Goal: Information Seeking & Learning: Learn about a topic

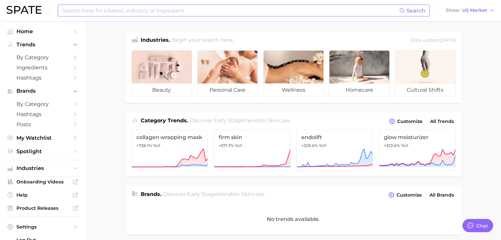
click at [218, 16] on div "Search" at bounding box center [244, 11] width 372 height 12
click at [193, 14] on input at bounding box center [230, 10] width 337 height 11
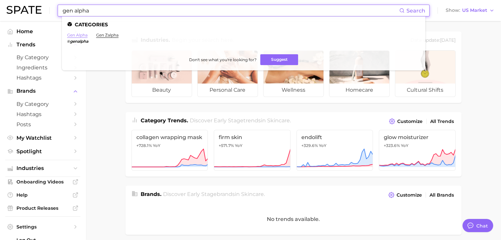
type input "gen alpha"
click at [80, 34] on link "gen alpha" at bounding box center [77, 35] width 20 height 5
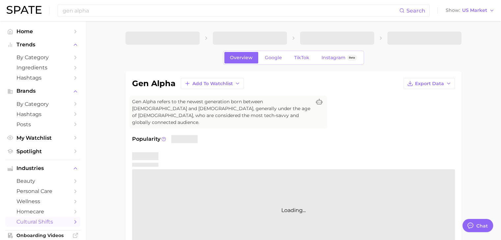
type textarea "x"
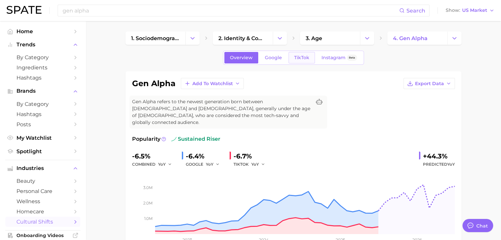
click at [304, 60] on span "TikTok" at bounding box center [301, 58] width 15 height 6
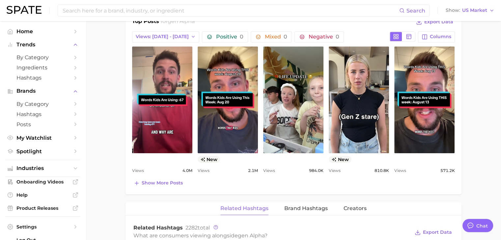
scroll to position [466, 0]
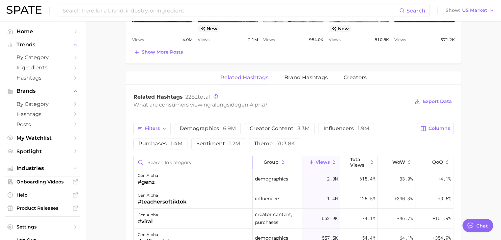
click at [177, 156] on input "Search in category" at bounding box center [193, 162] width 119 height 13
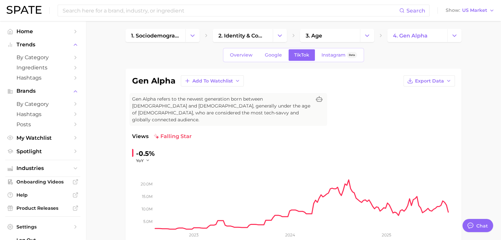
scroll to position [0, 0]
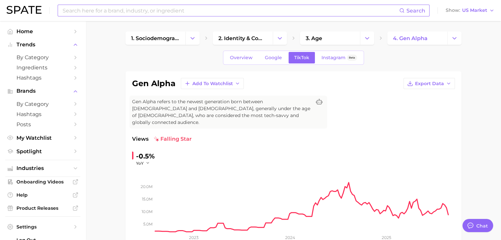
type input "fragrance"
click at [194, 9] on input at bounding box center [230, 10] width 337 height 11
type input "fragrance"
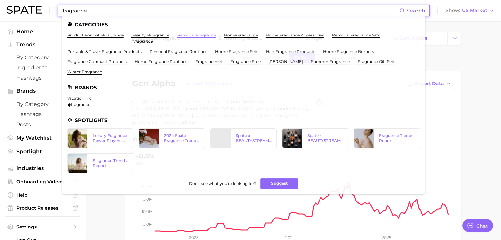
click at [188, 35] on link "personal fragrance" at bounding box center [196, 35] width 39 height 5
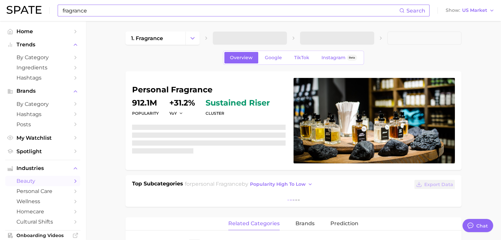
click at [157, 12] on input "fragrance" at bounding box center [230, 10] width 337 height 11
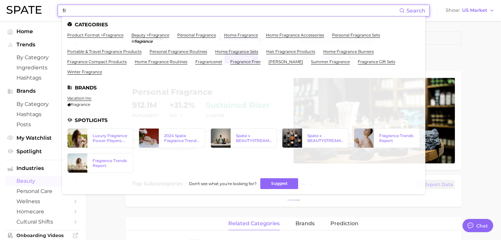
type input "f"
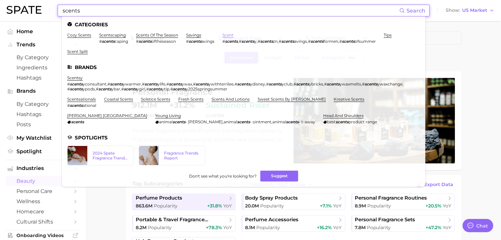
type input "scents"
click at [232, 37] on link "scent" at bounding box center [227, 35] width 11 height 5
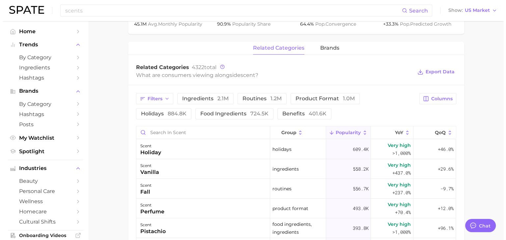
scroll to position [295, 0]
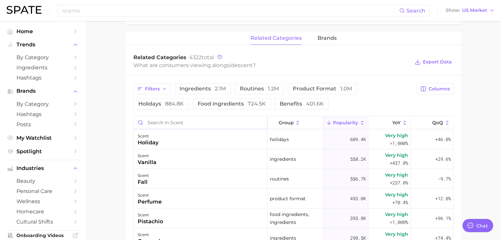
click at [192, 123] on input "Search in scent" at bounding box center [200, 123] width 133 height 13
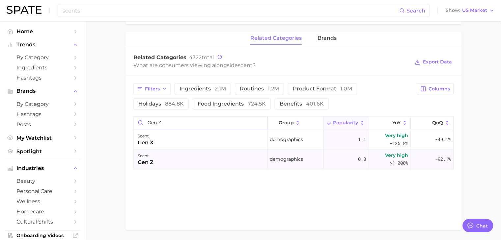
type input "gen z"
click at [206, 153] on div "scent gen z" at bounding box center [201, 160] width 134 height 20
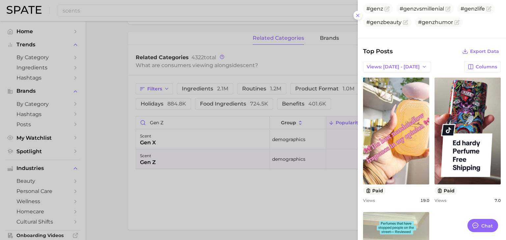
scroll to position [166, 0]
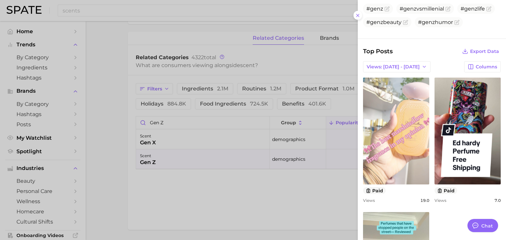
click at [394, 119] on link "view post on TikTok" at bounding box center [396, 131] width 66 height 107
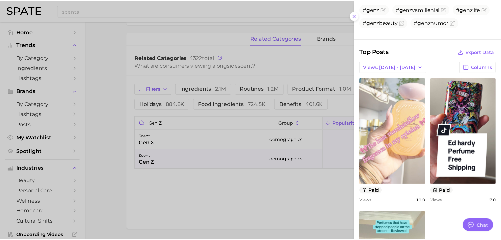
scroll to position [65, 0]
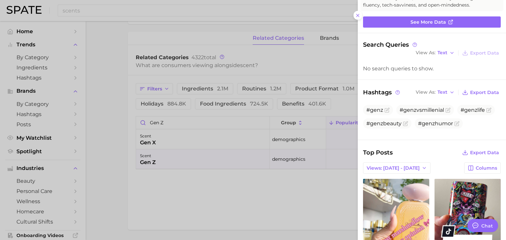
click at [156, 16] on div at bounding box center [253, 120] width 506 height 240
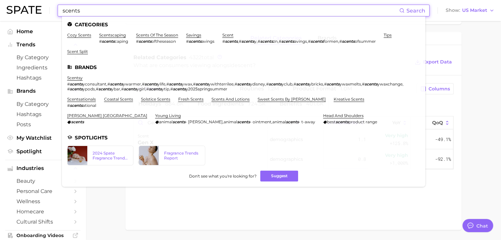
drag, startPoint x: 157, startPoint y: 11, endPoint x: 61, endPoint y: 8, distance: 96.2
click at [61, 8] on div "scents Search Categories cozy scents scentscaping # scents caping scents of the…" at bounding box center [244, 11] width 372 height 12
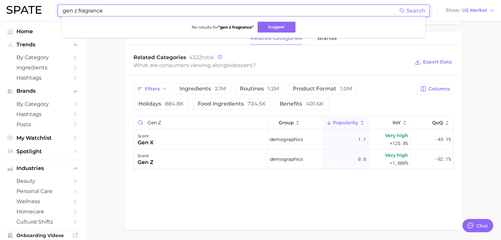
type input "gen z fragrance"
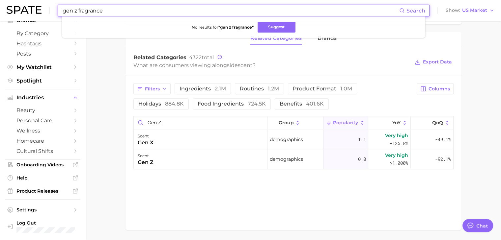
scroll to position [0, 0]
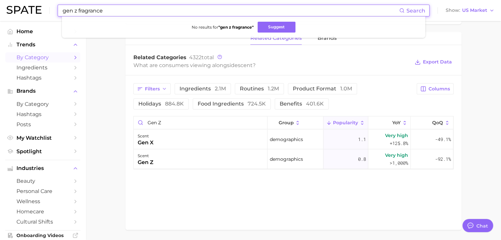
click at [32, 60] on span "by Category" at bounding box center [42, 57] width 53 height 6
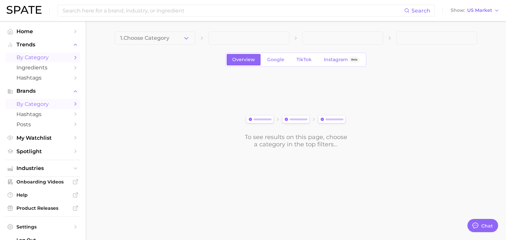
click at [43, 106] on span "by Category" at bounding box center [42, 104] width 53 height 6
click at [50, 58] on span "by Category" at bounding box center [42, 57] width 53 height 6
click at [167, 35] on span "1. Choose Category" at bounding box center [144, 38] width 49 height 6
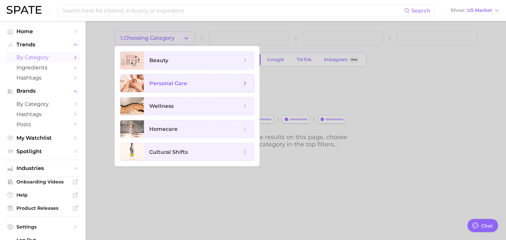
click at [184, 81] on span "personal care" at bounding box center [168, 83] width 38 height 6
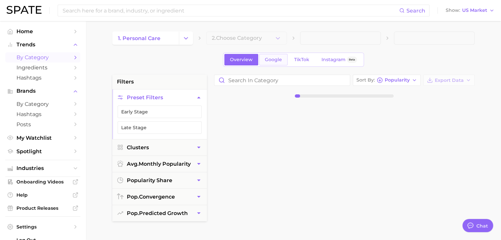
click at [264, 61] on link "Google" at bounding box center [273, 60] width 28 height 12
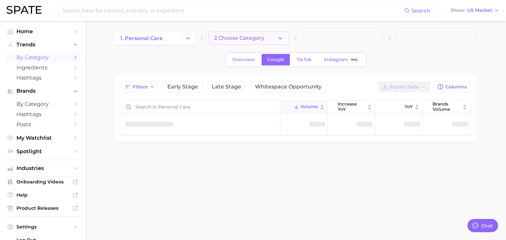
click at [246, 40] on span "2. Choose Category" at bounding box center [239, 38] width 50 height 6
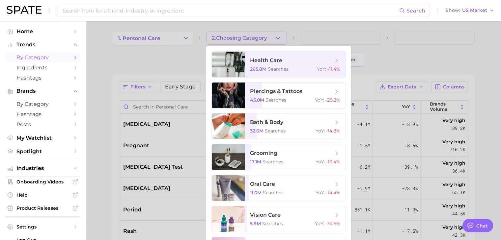
click at [162, 47] on div at bounding box center [250, 120] width 501 height 240
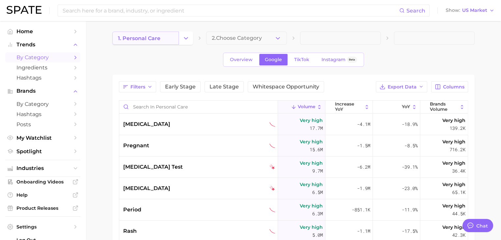
click at [165, 37] on link "1. personal care" at bounding box center [145, 38] width 67 height 13
click at [183, 35] on icon "Change Category" at bounding box center [185, 38] width 7 height 7
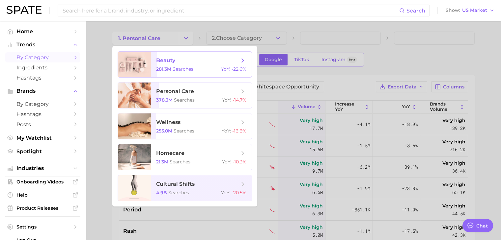
click at [194, 75] on span "beauty 281.3m searches YoY : -22.6%" at bounding box center [201, 65] width 101 height 26
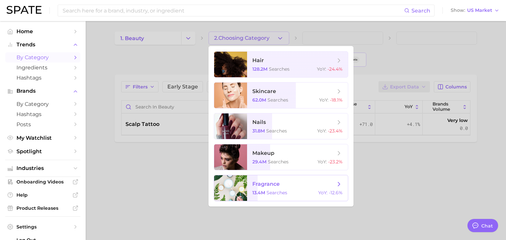
click at [294, 182] on span "fragrance" at bounding box center [293, 184] width 83 height 7
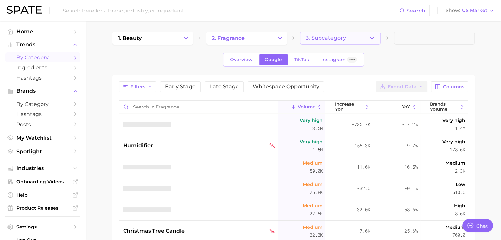
click at [372, 32] on button "3. Subcategory" at bounding box center [340, 38] width 81 height 13
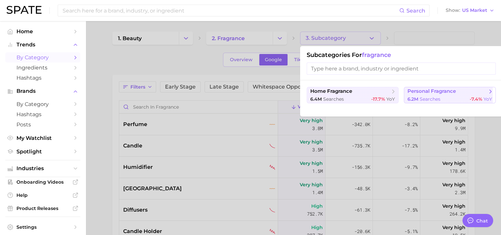
click at [417, 89] on span "personal fragrance" at bounding box center [431, 91] width 48 height 6
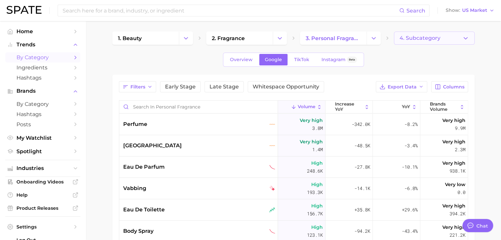
click at [463, 39] on icon "button" at bounding box center [465, 38] width 7 height 7
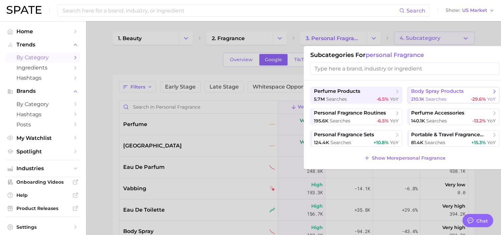
click at [458, 96] on div "210.1k searches -29.6% YoY" at bounding box center [453, 99] width 85 height 6
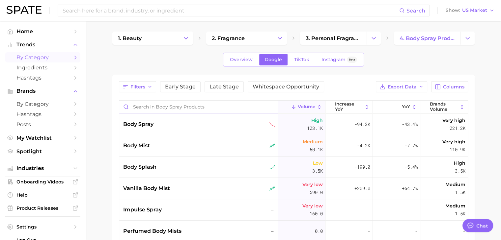
click at [207, 110] on input "Search in body spray products" at bounding box center [198, 107] width 158 height 13
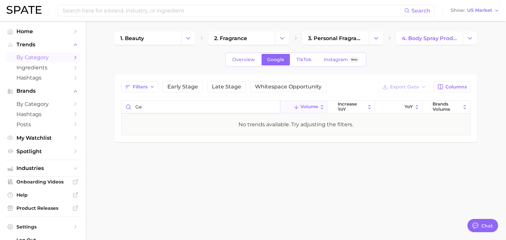
type input "g"
type input "m"
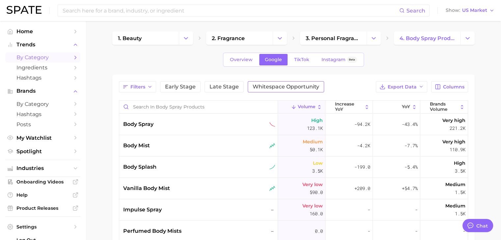
click at [256, 83] on button "Whitespace Opportunity" at bounding box center [286, 86] width 76 height 11
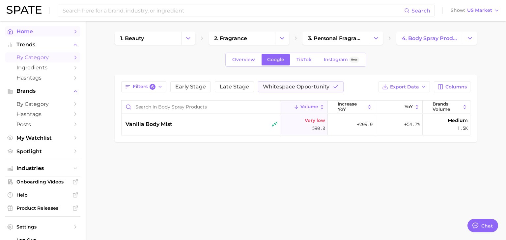
click at [42, 36] on link "Home" at bounding box center [42, 31] width 75 height 10
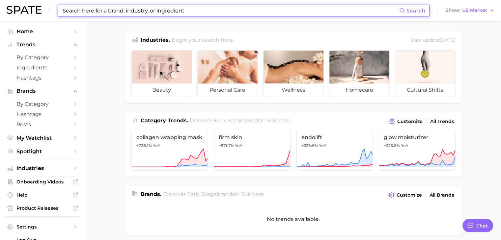
click at [141, 11] on input at bounding box center [230, 10] width 337 height 11
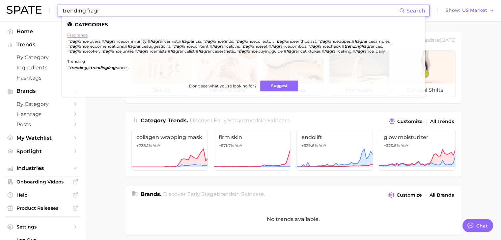
type input "trending fragr"
click at [84, 35] on link "fragrance" at bounding box center [77, 35] width 20 height 5
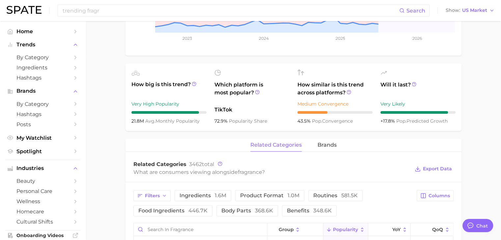
scroll to position [183, 0]
click at [164, 195] on icon "button" at bounding box center [164, 196] width 5 height 5
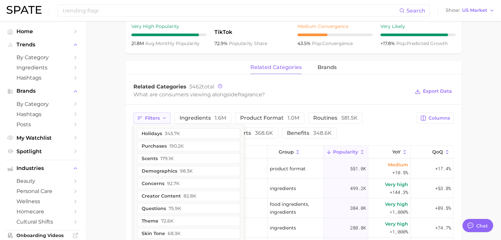
scroll to position [261, 0]
click at [184, 172] on span "98.3k" at bounding box center [186, 171] width 13 height 5
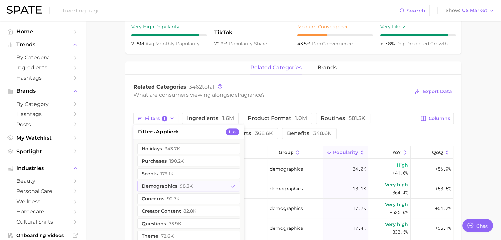
click at [124, 156] on main "fragrance Overview Google TikTok Instagram Beta fragrance Add to Watchlist Expo…" at bounding box center [293, 94] width 415 height 667
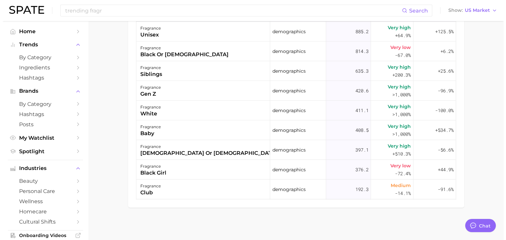
scroll to position [130, 0]
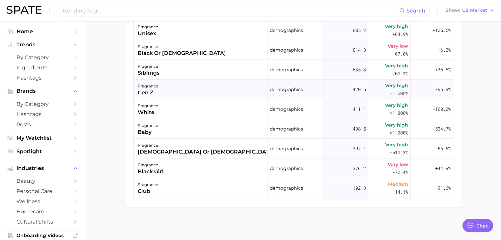
click at [236, 82] on div "fragrance gen z" at bounding box center [201, 90] width 134 height 20
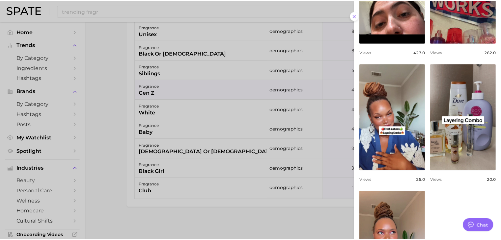
scroll to position [393, 0]
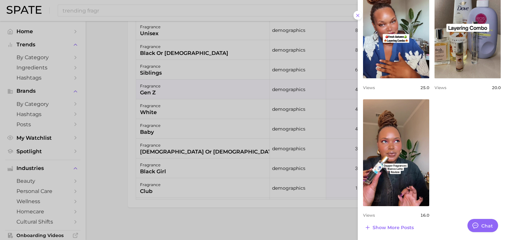
click at [94, 115] on div at bounding box center [253, 120] width 506 height 240
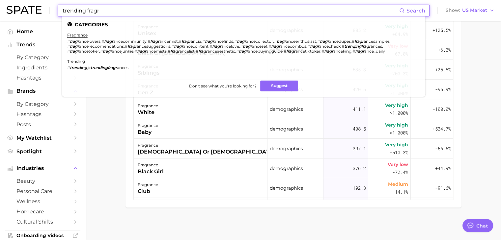
drag, startPoint x: 123, startPoint y: 8, endPoint x: 61, endPoint y: 15, distance: 63.3
click at [61, 15] on div "trending fragr Search Categories fragrance # fragr ancelovers , # fragr ancecom…" at bounding box center [244, 11] width 372 height 12
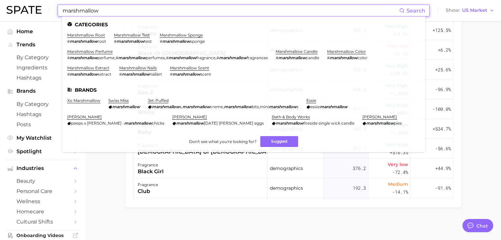
type input "marshmallow"
click at [97, 49] on ul "marshmallow root # marshmallow root marshmallow test # marshmallow test marshma…" at bounding box center [243, 57] width 353 height 49
click at [100, 52] on link "marshmallow perfume" at bounding box center [89, 51] width 45 height 5
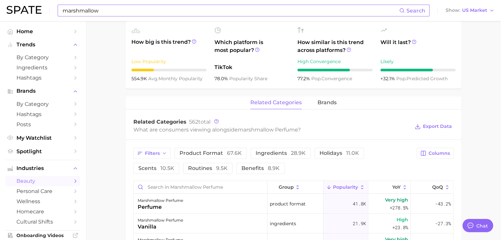
scroll to position [255, 0]
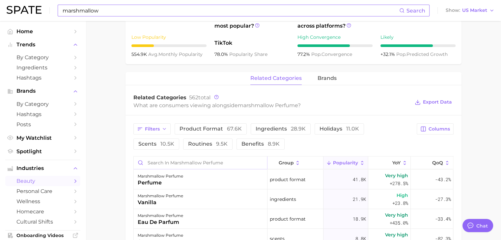
click at [198, 161] on input "Search in marshmallow perfume" at bounding box center [200, 163] width 133 height 13
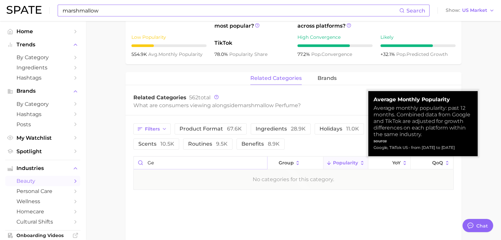
type input "g"
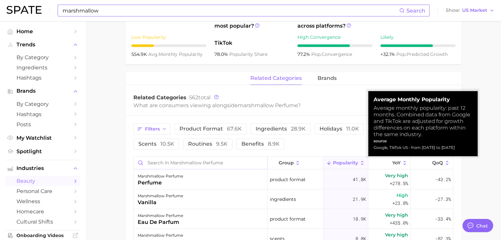
scroll to position [133, 0]
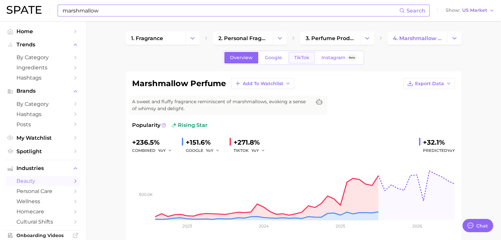
click at [295, 54] on link "TikTok" at bounding box center [301, 58] width 26 height 12
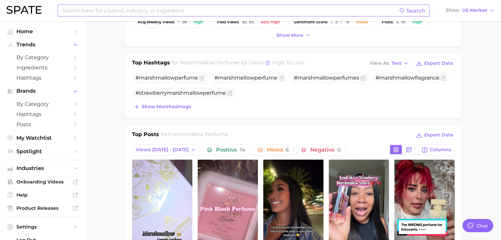
scroll to position [251, 0]
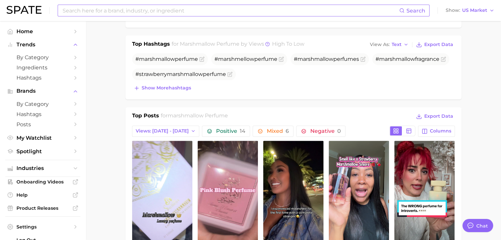
click at [300, 114] on div "Top Posts for marshmallow perfume Export Data" at bounding box center [293, 117] width 323 height 10
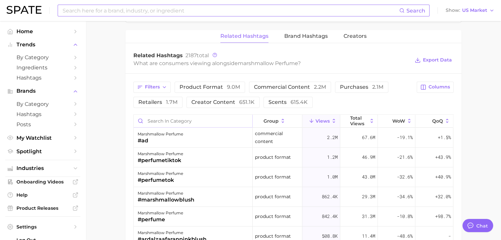
scroll to position [526, 0]
click at [192, 122] on input "Search in category" at bounding box center [193, 121] width 119 height 13
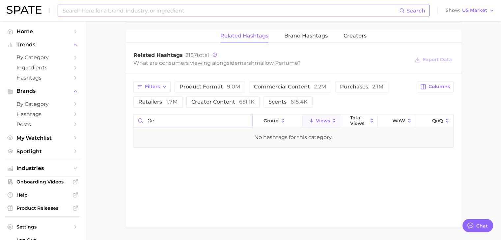
type input "g"
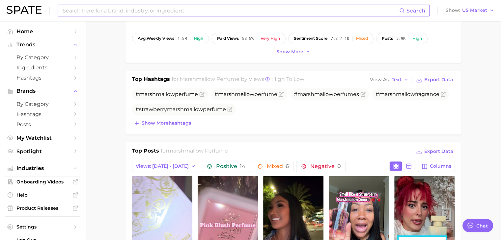
scroll to position [210, 0]
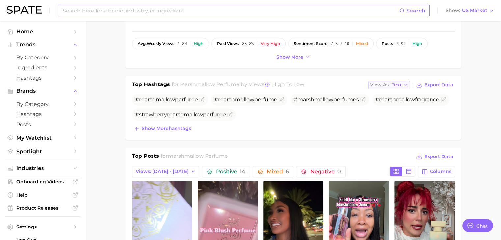
click at [389, 81] on button "View As Text" at bounding box center [389, 85] width 42 height 9
click at [397, 105] on button "Table" at bounding box center [404, 108] width 72 height 12
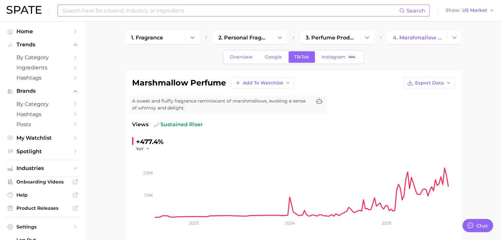
scroll to position [0, 0]
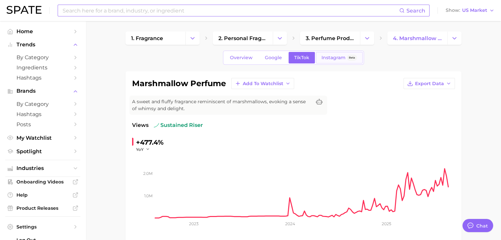
click at [331, 61] on link "Instagram Beta" at bounding box center [339, 58] width 47 height 12
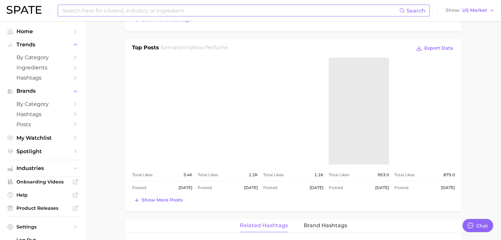
scroll to position [419, 0]
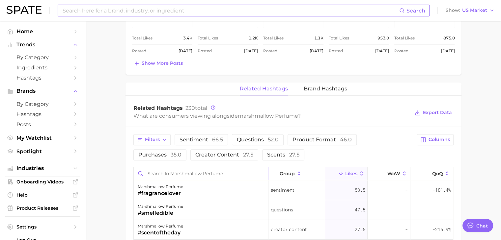
click at [220, 175] on input "Search in marshmallow perfume" at bounding box center [201, 174] width 135 height 13
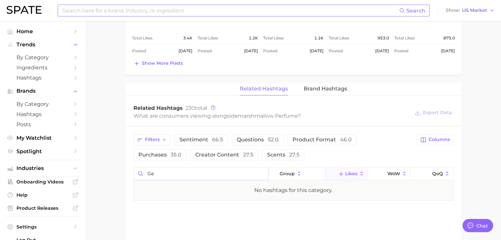
type input "g"
type input "a"
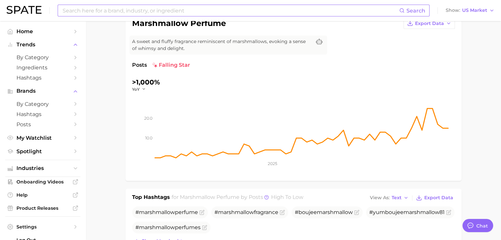
scroll to position [0, 0]
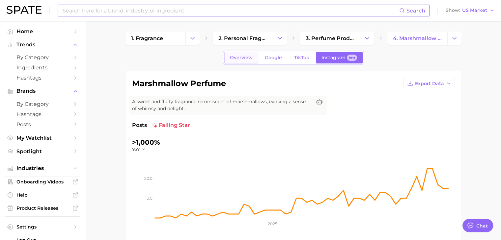
click at [233, 63] on link "Overview" at bounding box center [241, 58] width 34 height 12
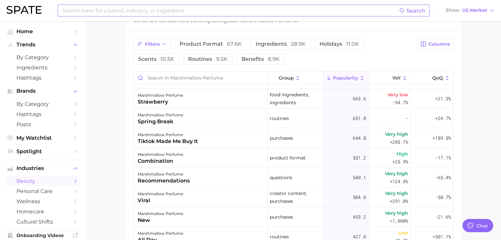
scroll to position [819, 0]
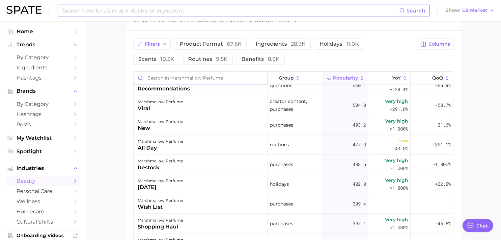
click at [210, 79] on input "Search in marshmallow perfume" at bounding box center [200, 78] width 133 height 13
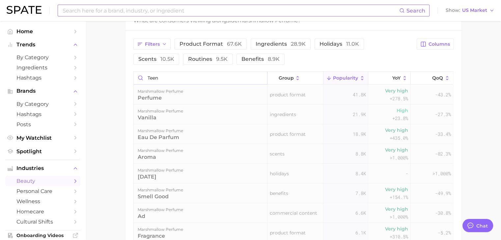
scroll to position [317, 0]
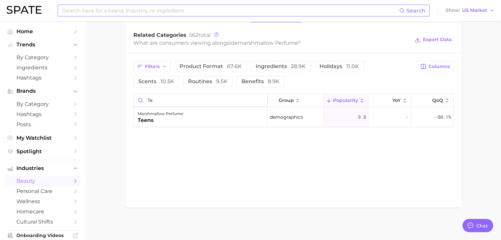
type input "t"
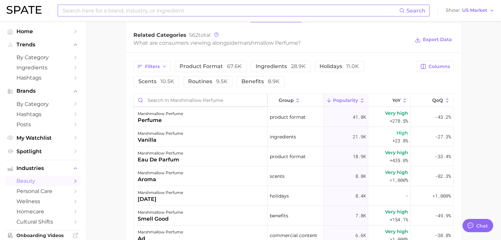
scroll to position [340, 0]
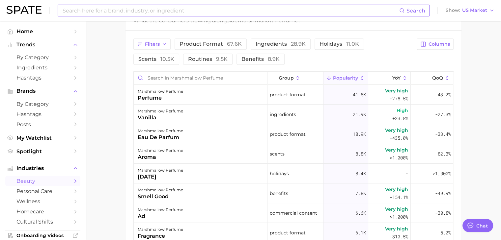
click at [190, 11] on input at bounding box center [230, 10] width 337 height 11
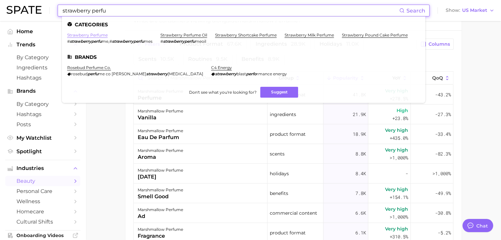
type input "strawberry perfu"
click at [83, 37] on link "strawberry perfume" at bounding box center [87, 35] width 41 height 5
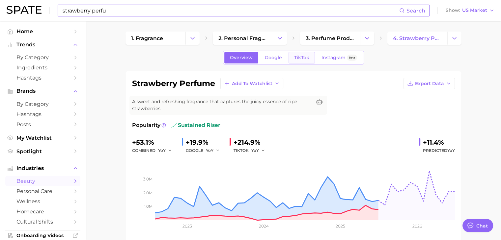
click at [308, 57] on span "TikTok" at bounding box center [301, 58] width 15 height 6
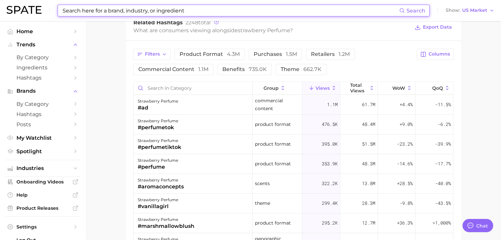
scroll to position [551, 0]
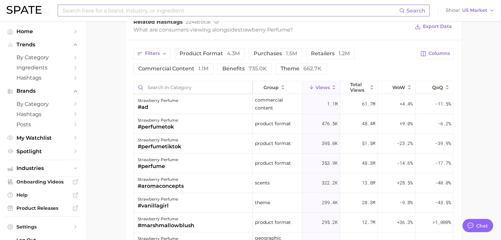
click at [206, 83] on input "Search in category" at bounding box center [193, 87] width 119 height 13
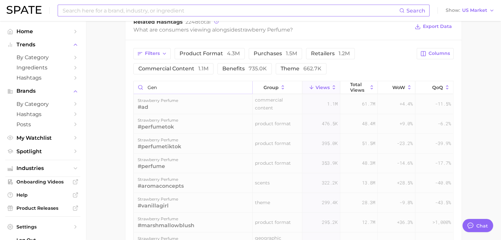
scroll to position [537, 0]
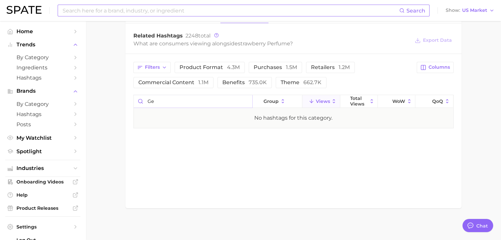
type input "g"
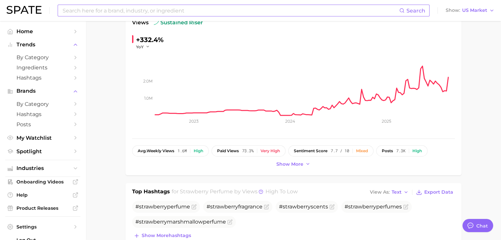
scroll to position [0, 0]
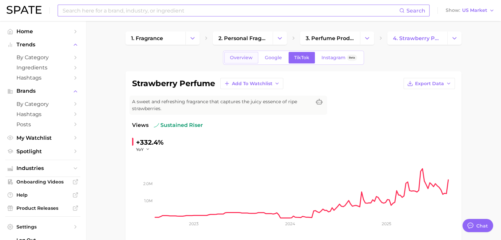
click at [247, 59] on span "Overview" at bounding box center [241, 58] width 23 height 6
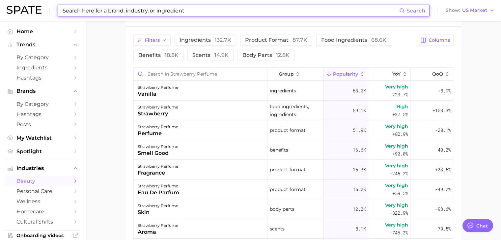
scroll to position [344, 0]
click at [216, 71] on input "Search in strawberry perfume" at bounding box center [200, 74] width 133 height 13
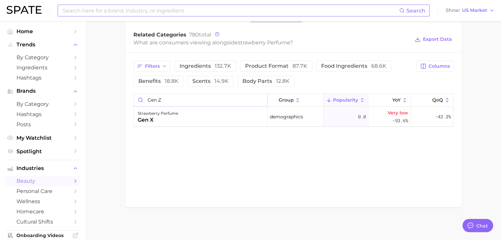
scroll to position [317, 0]
type input "g"
type input "school"
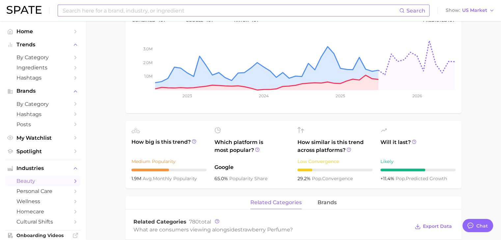
scroll to position [0, 0]
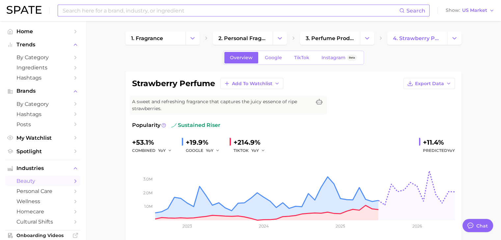
click at [266, 64] on div "Overview Google TikTok Instagram Beta" at bounding box center [293, 58] width 141 height 14
click at [266, 62] on link "Google" at bounding box center [273, 58] width 28 height 12
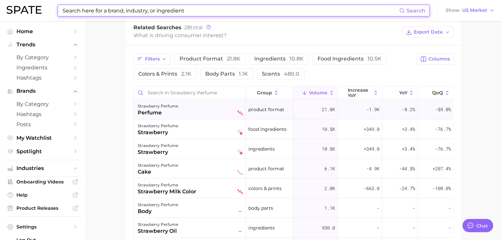
scroll to position [355, 0]
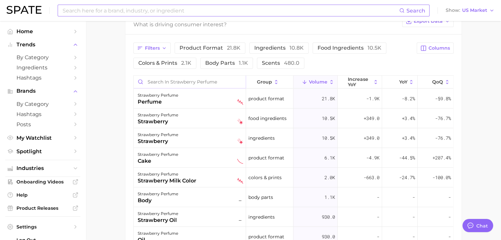
click at [186, 81] on input "Search in strawberry perfume" at bounding box center [190, 82] width 112 height 13
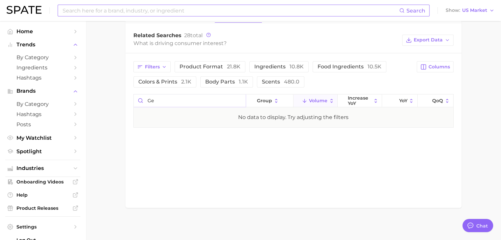
type input "g"
type input "s"
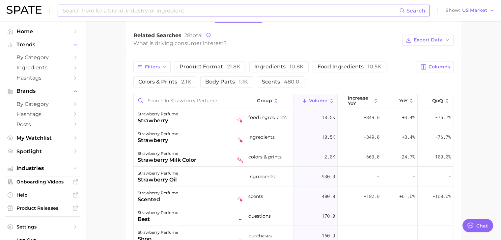
scroll to position [355, 0]
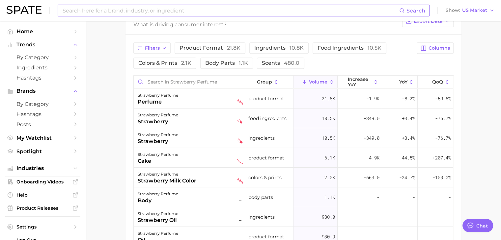
click at [115, 98] on main "1. fragrance 2. personal fragrance 3. perfume products 4. strawberry perfume Ov…" at bounding box center [293, 11] width 415 height 690
click at [366, 66] on div "Filters product format 21.8k ingredients 10.8k food ingredients 10.5k colors & …" at bounding box center [273, 55] width 280 height 26
click at [358, 81] on span "increase YoY" at bounding box center [359, 82] width 24 height 11
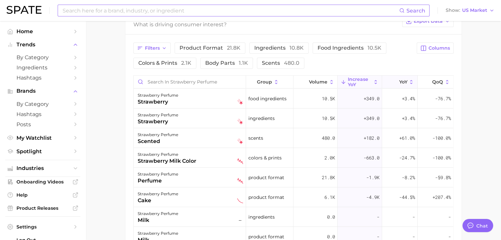
click at [393, 80] on icon at bounding box center [395, 82] width 6 height 6
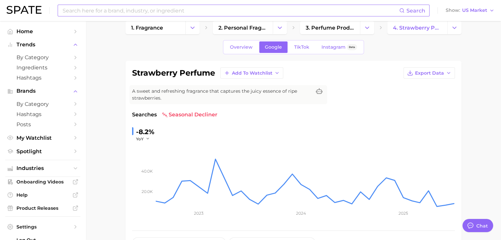
scroll to position [11, 0]
click at [297, 49] on span "TikTok" at bounding box center [301, 47] width 15 height 6
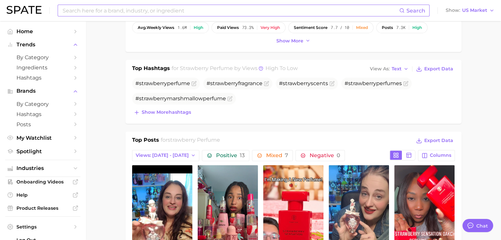
scroll to position [229, 0]
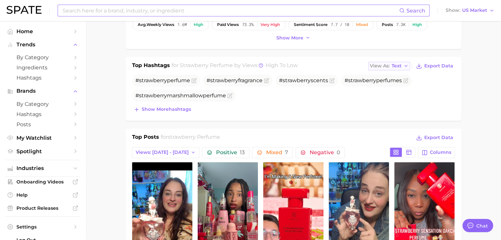
click at [397, 65] on span "Text" at bounding box center [397, 66] width 10 height 4
click at [398, 87] on button "Table" at bounding box center [404, 89] width 72 height 12
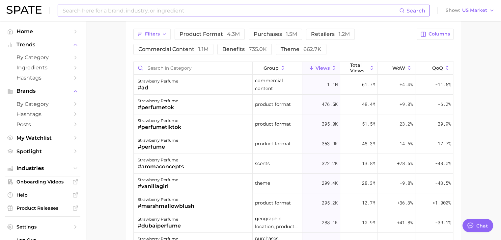
scroll to position [605, 0]
click at [433, 35] on span "Columns" at bounding box center [438, 34] width 21 height 6
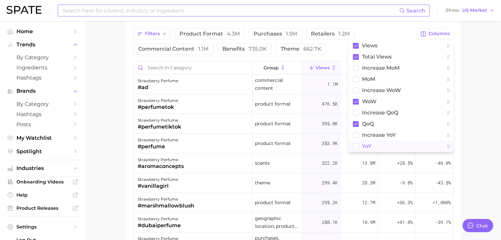
click at [412, 141] on button "YoY" at bounding box center [400, 146] width 105 height 11
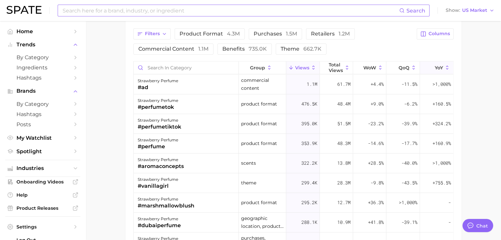
click at [435, 66] on span "YoY" at bounding box center [439, 67] width 8 height 5
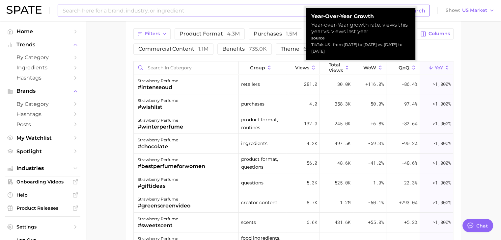
click at [435, 66] on span "YoY" at bounding box center [439, 67] width 8 height 5
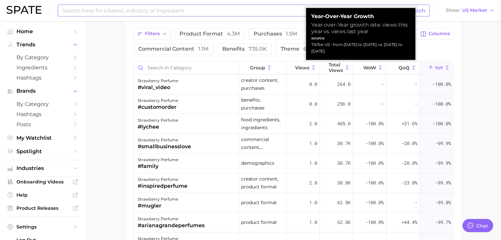
click at [435, 66] on span "YoY" at bounding box center [439, 67] width 8 height 5
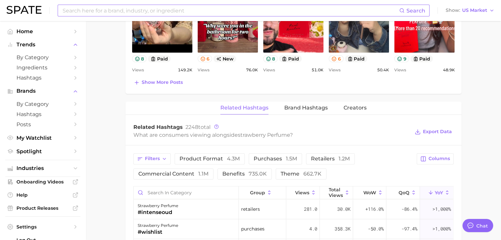
scroll to position [605, 0]
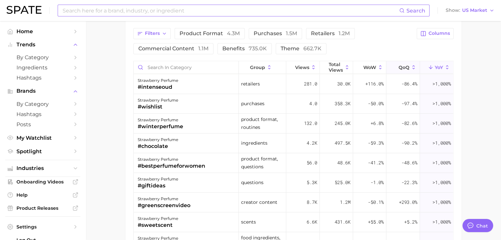
click at [392, 68] on icon at bounding box center [395, 68] width 6 height 6
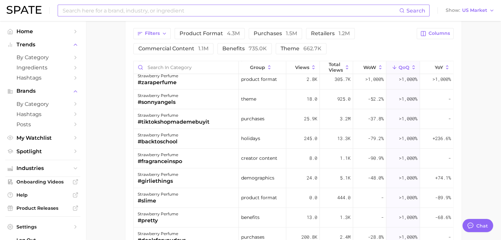
scroll to position [321, 0]
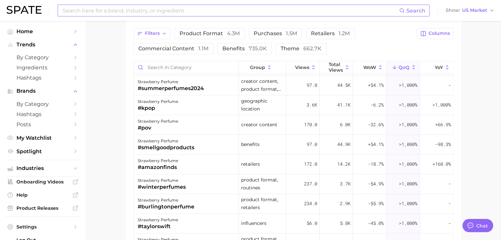
scroll to position [611, 0]
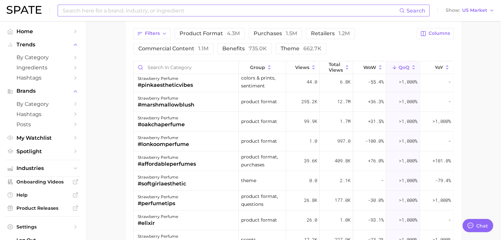
scroll to position [793, 0]
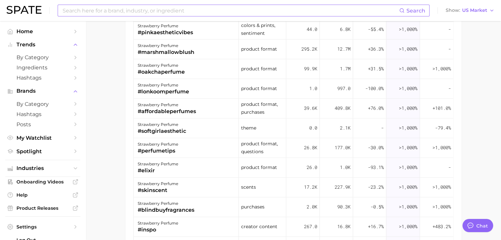
scroll to position [656, 0]
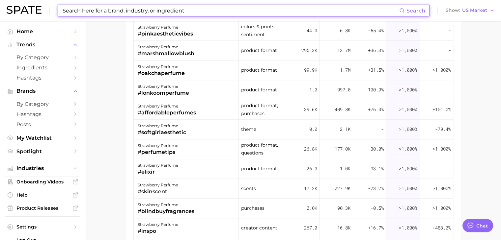
click at [161, 8] on input at bounding box center [230, 10] width 337 height 11
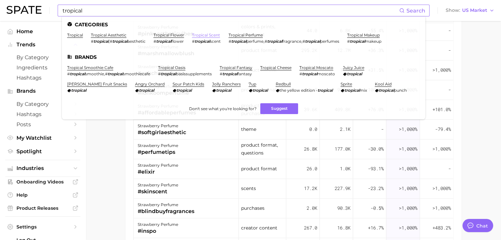
click at [207, 34] on link "tropical scent" at bounding box center [206, 35] width 28 height 5
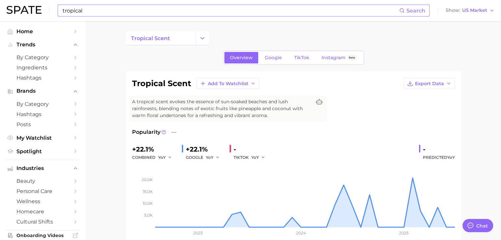
click at [211, 12] on input "tropical" at bounding box center [230, 10] width 337 height 11
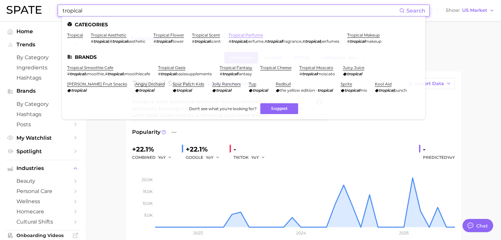
click at [248, 35] on link "tropical perfume" at bounding box center [246, 35] width 34 height 5
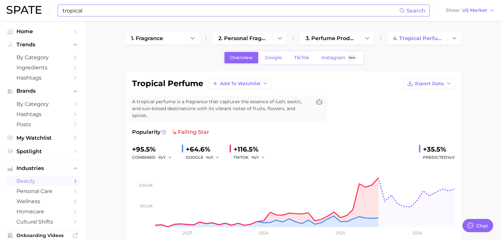
click at [223, 11] on input "tropical" at bounding box center [230, 10] width 337 height 11
type input "t"
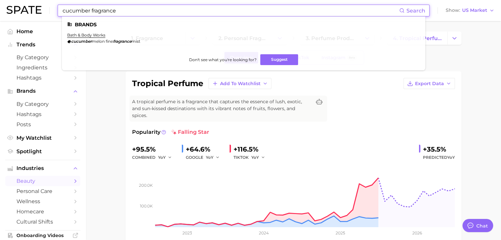
click at [223, 11] on input "cucumber fragrance" at bounding box center [230, 10] width 337 height 11
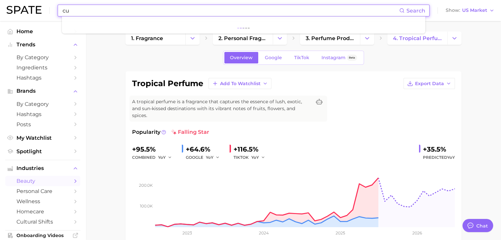
type input "c"
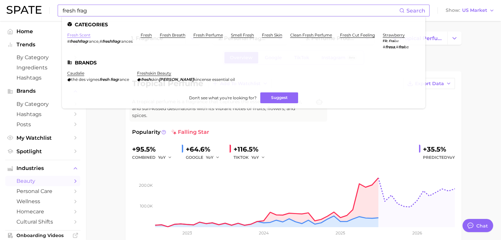
click at [83, 35] on link "fresh scent" at bounding box center [78, 35] width 23 height 5
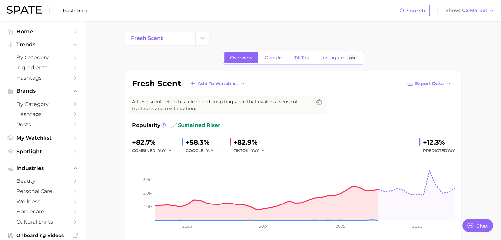
click at [276, 11] on input "fresh frag" at bounding box center [230, 10] width 337 height 11
type input "f"
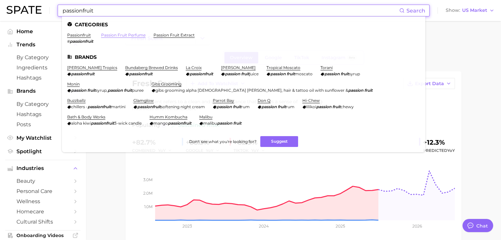
type input "passionfruit"
click at [121, 34] on link "passion fruit perfume" at bounding box center [123, 35] width 44 height 5
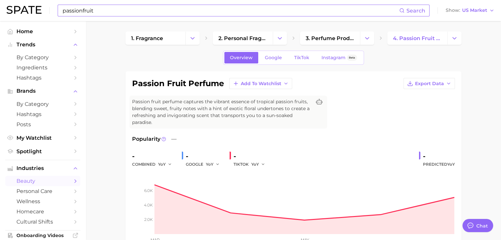
click at [198, 16] on input "passionfruit" at bounding box center [230, 10] width 337 height 11
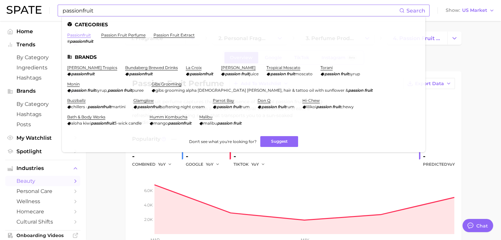
click at [86, 35] on link "passionfruit" at bounding box center [79, 35] width 24 height 5
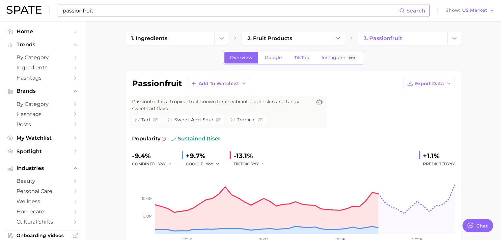
click at [109, 7] on input "passionfruit" at bounding box center [230, 10] width 337 height 11
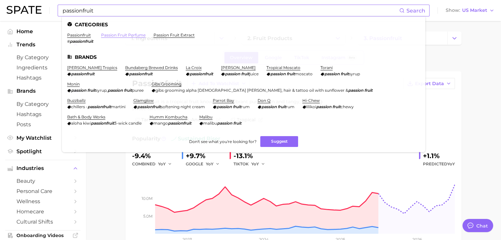
click at [125, 35] on link "passion fruit perfume" at bounding box center [123, 35] width 44 height 5
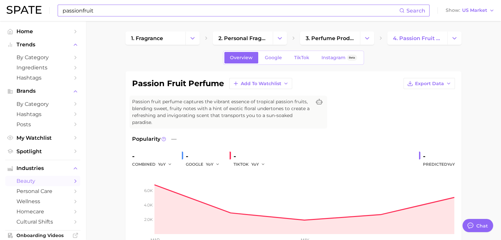
scroll to position [3, 0]
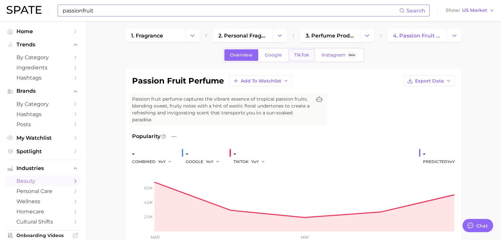
click at [308, 52] on span "TikTok" at bounding box center [301, 55] width 15 height 6
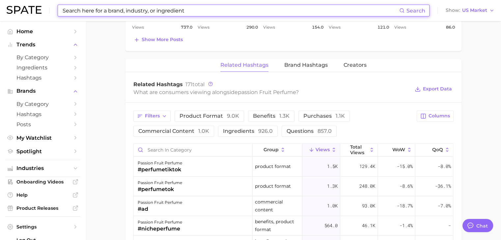
scroll to position [479, 0]
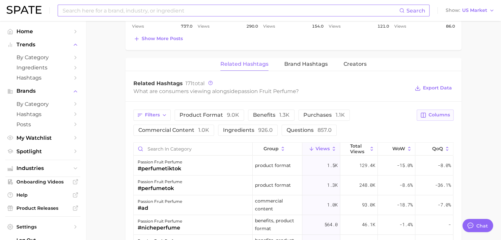
click at [435, 114] on span "Columns" at bounding box center [438, 115] width 21 height 6
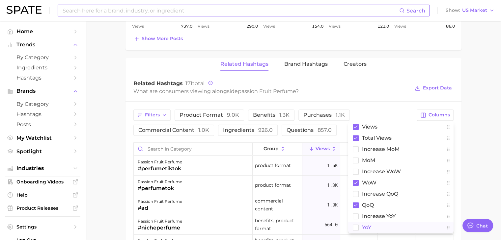
click at [375, 225] on button "YoY" at bounding box center [400, 227] width 105 height 11
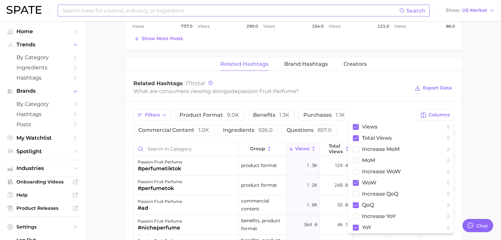
click at [397, 98] on div "Related Hashtags 171 total What are consumers viewing alongside passion fruit p…" at bounding box center [293, 88] width 336 height 26
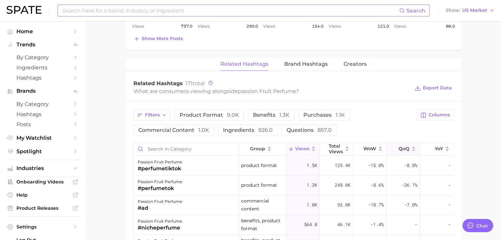
click at [393, 149] on button "QoQ" at bounding box center [402, 149] width 33 height 13
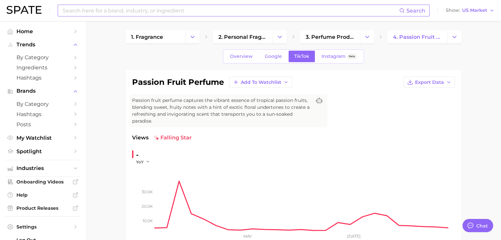
scroll to position [0, 0]
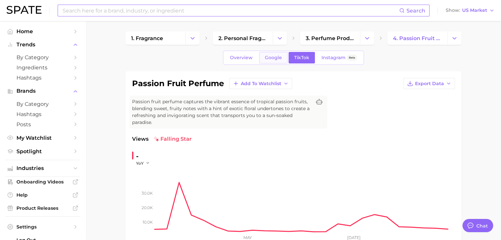
click at [279, 55] on span "Google" at bounding box center [273, 58] width 17 height 6
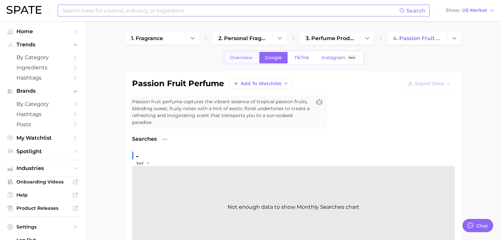
click at [243, 54] on link "Overview" at bounding box center [241, 58] width 34 height 12
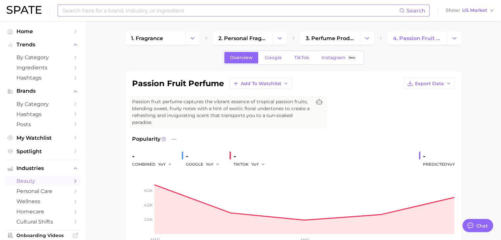
click at [235, 5] on input at bounding box center [230, 10] width 337 height 11
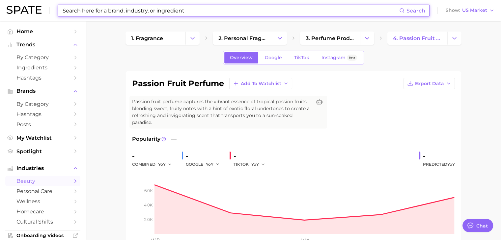
type input "p"
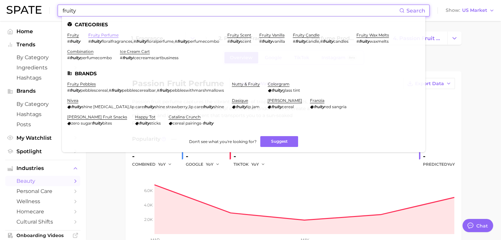
type input "fruity"
click at [101, 34] on link "fruity perfume" at bounding box center [103, 35] width 30 height 5
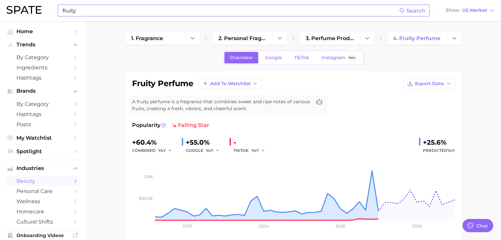
click at [266, 9] on input "fruity" at bounding box center [230, 10] width 337 height 11
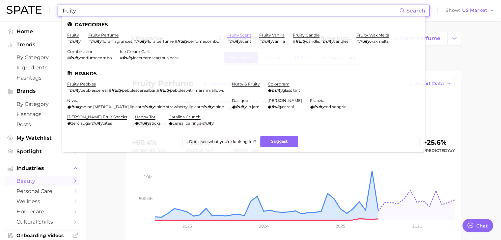
click at [241, 38] on link "fruity scent" at bounding box center [239, 35] width 24 height 5
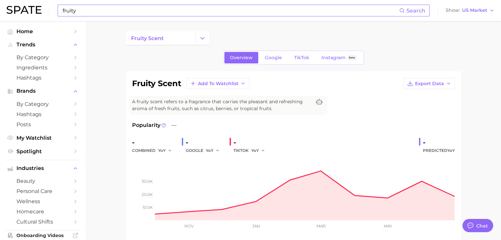
click at [208, 13] on input "fruity" at bounding box center [230, 10] width 337 height 11
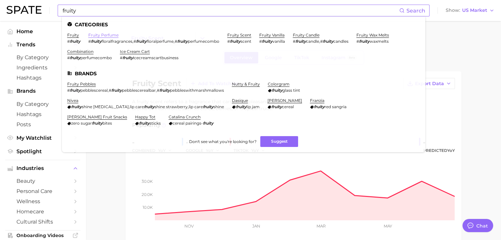
click at [114, 37] on link "fruity perfume" at bounding box center [103, 35] width 30 height 5
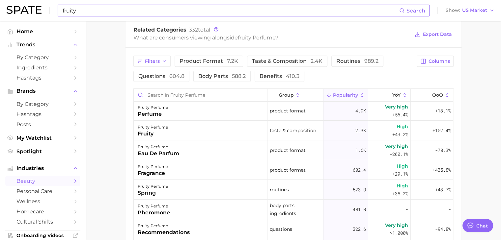
scroll to position [1, 0]
click at [208, 96] on input "Search in fruity perfume" at bounding box center [200, 95] width 133 height 13
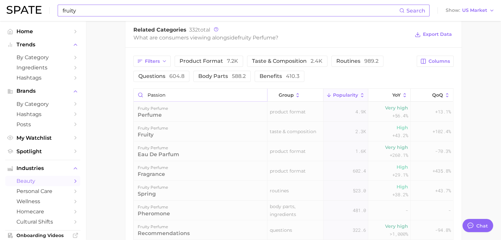
scroll to position [317, 0]
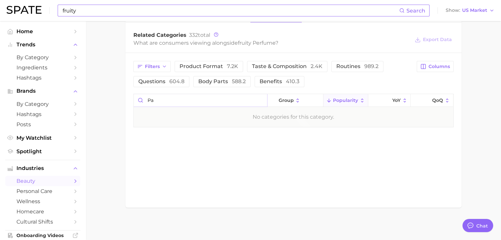
type input "p"
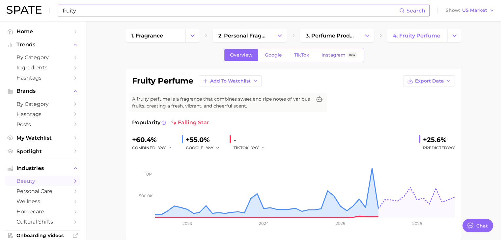
scroll to position [0, 0]
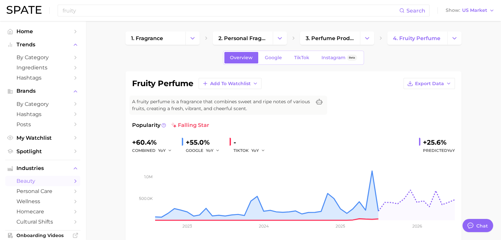
click at [247, 3] on div "fruity Search Show US Market" at bounding box center [251, 10] width 488 height 21
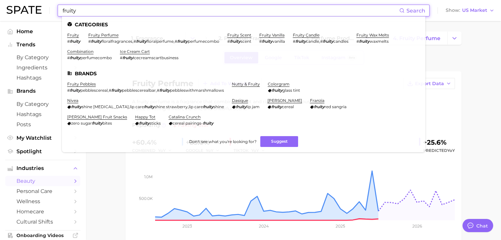
drag, startPoint x: 247, startPoint y: 8, endPoint x: 60, endPoint y: 11, distance: 186.7
click at [60, 11] on div "fruity Search Categories fruity # fruity fruity perfume # fruity floralfragranc…" at bounding box center [244, 11] width 372 height 12
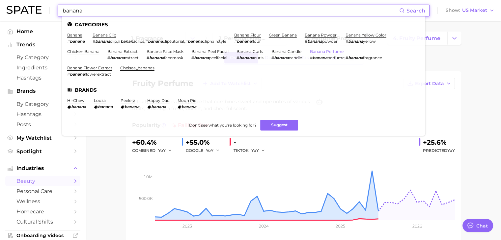
type input "banana"
click at [339, 51] on link "banana perfume" at bounding box center [327, 51] width 34 height 5
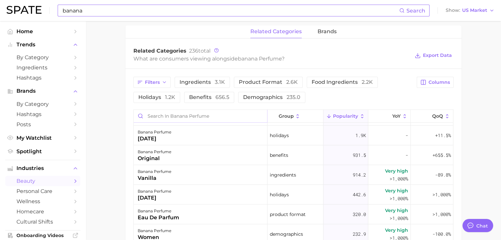
scroll to position [51, 0]
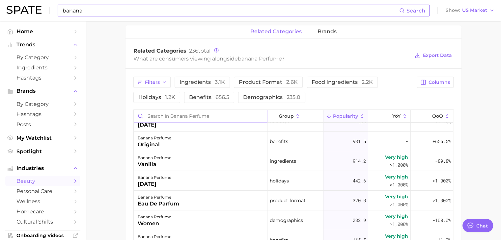
click at [226, 119] on input "Search in banana perfume" at bounding box center [200, 116] width 133 height 13
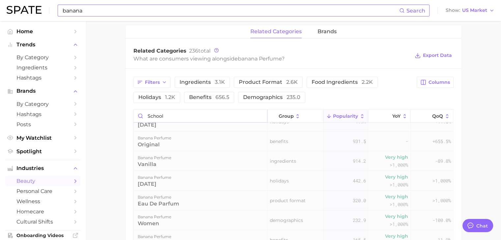
scroll to position [0, 0]
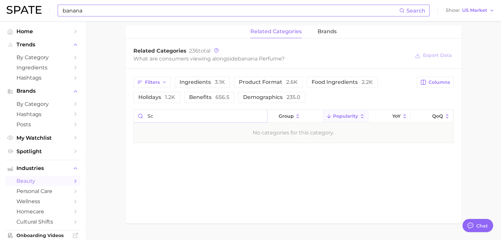
type input "s"
type input "g"
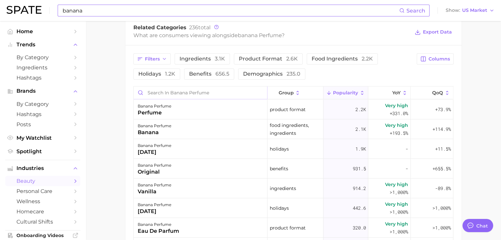
scroll to position [325, 0]
click at [386, 92] on icon at bounding box center [388, 93] width 6 height 6
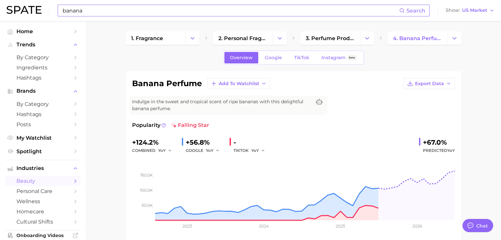
scroll to position [0, 0]
click at [305, 55] on span "TikTok" at bounding box center [301, 58] width 15 height 6
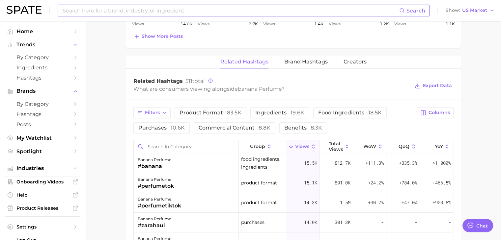
scroll to position [529, 0]
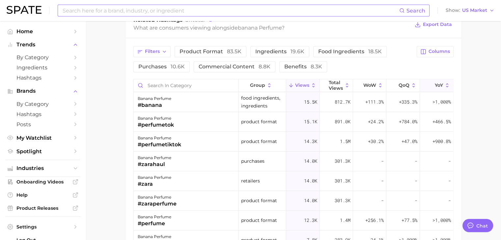
click at [430, 79] on button "YoY" at bounding box center [436, 85] width 33 height 13
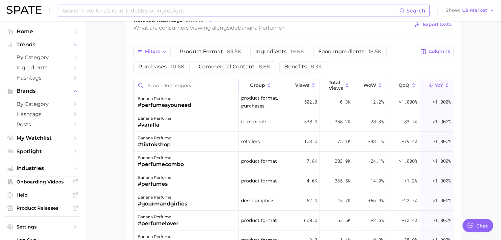
click at [216, 80] on input "Search in category" at bounding box center [186, 85] width 105 height 13
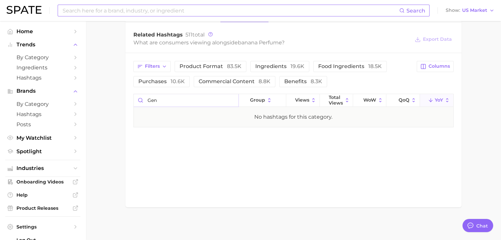
scroll to position [513, 0]
type input "g"
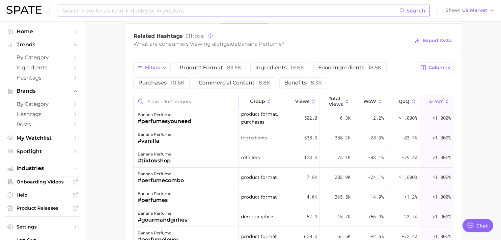
scroll to position [529, 0]
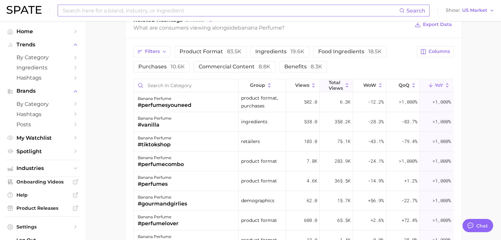
click at [336, 83] on span "Total Views" at bounding box center [336, 85] width 14 height 11
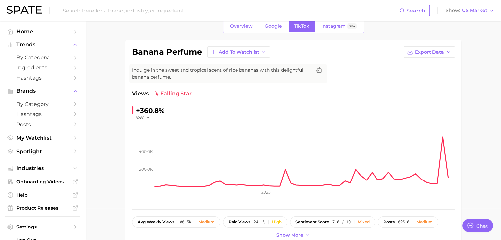
scroll to position [7, 0]
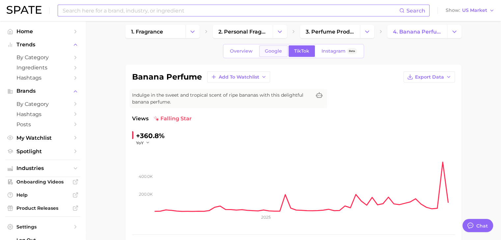
click at [272, 50] on span "Google" at bounding box center [273, 51] width 17 height 6
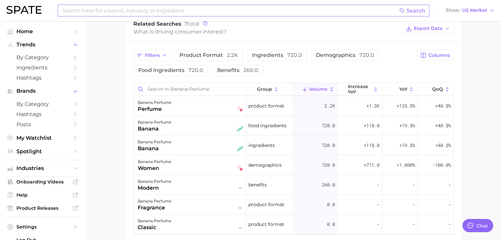
scroll to position [339, 0]
click at [192, 89] on input "Search in banana perfume" at bounding box center [190, 89] width 112 height 13
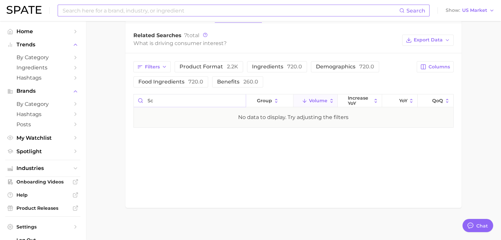
type input "s"
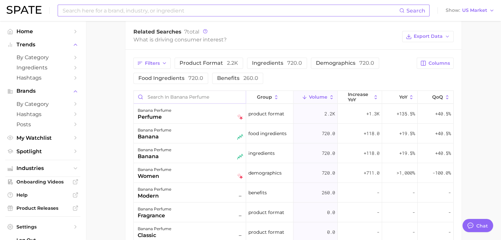
scroll to position [253, 0]
